Goal: Navigation & Orientation: Find specific page/section

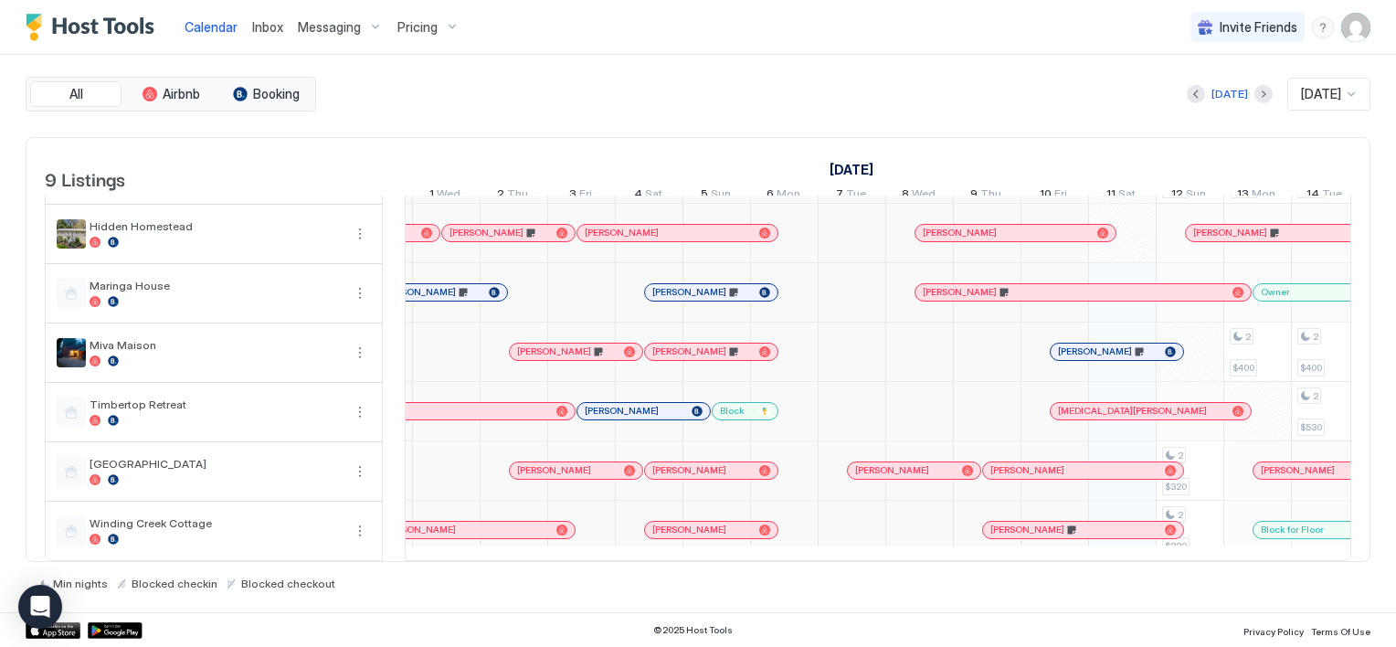
scroll to position [0, 290]
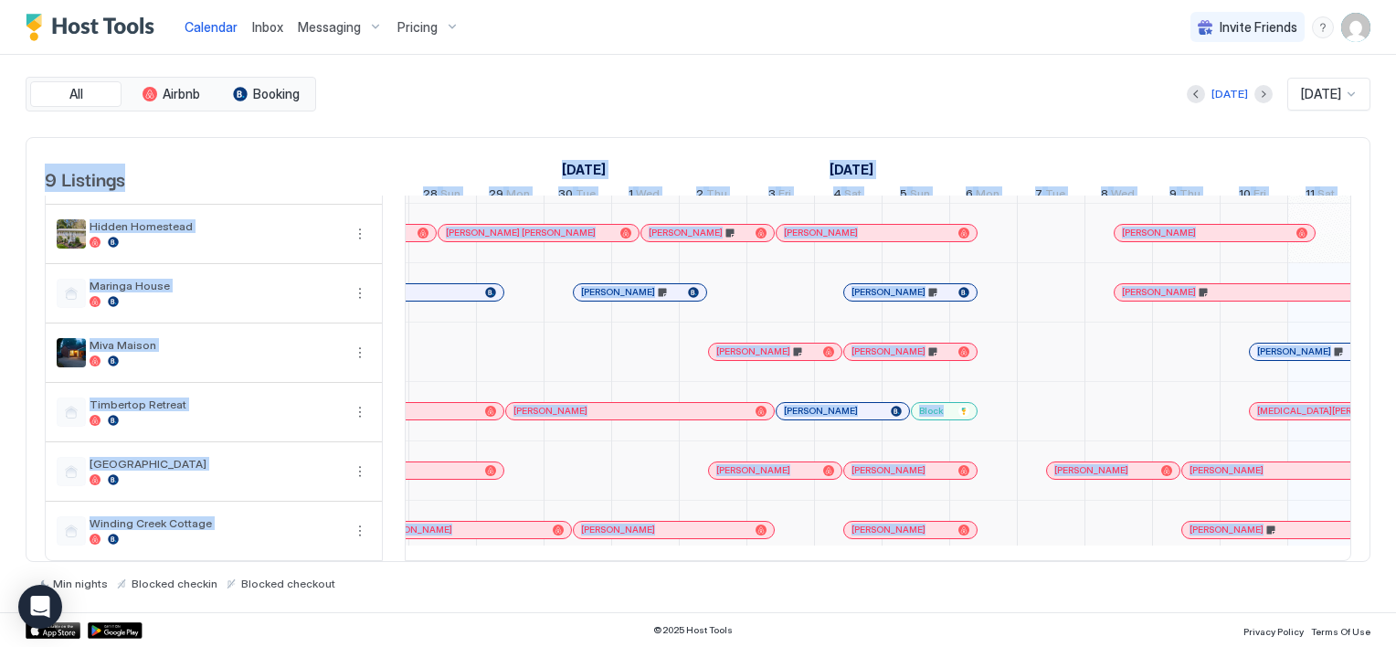
click at [863, 559] on div "9 Listings [DATE] [DATE] 6 Sat 7 Sun 8 Mon 9 Tue 10 Wed 11 Thu 12 Fri 13 Sat 14…" at bounding box center [698, 350] width 1345 height 426
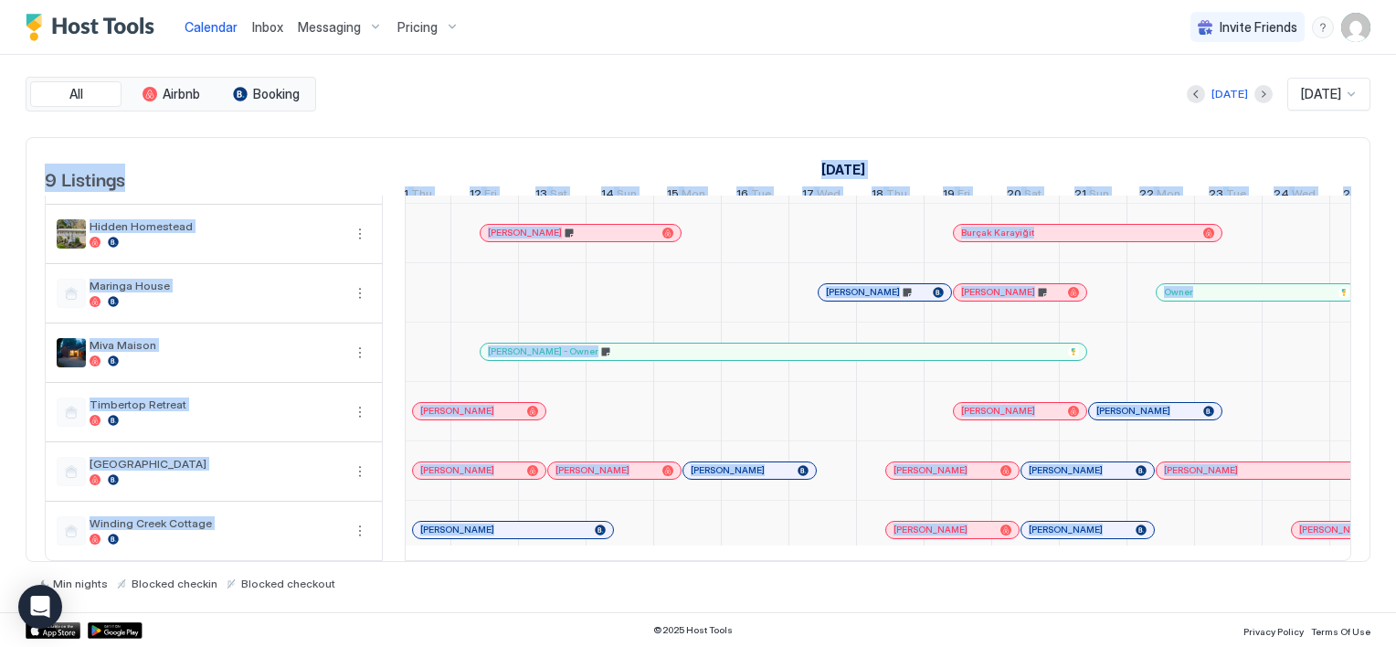
click at [508, 405] on div "[PERSON_NAME]" at bounding box center [470, 411] width 100 height 12
